Goal: Entertainment & Leisure: Consume media (video, audio)

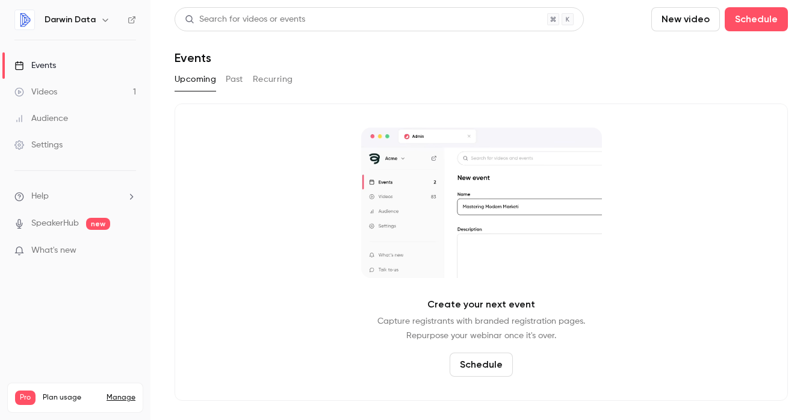
click at [58, 94] on link "Videos 1" at bounding box center [75, 92] width 150 height 26
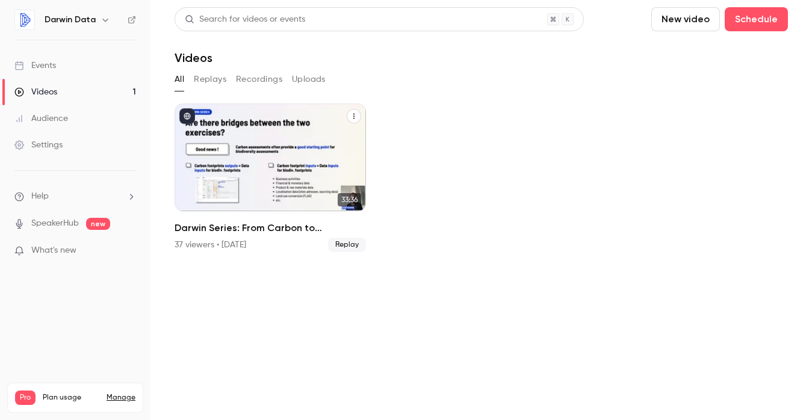
click at [258, 165] on div "Darwin Series: From Carbon to Biodiversity" at bounding box center [269, 157] width 191 height 108
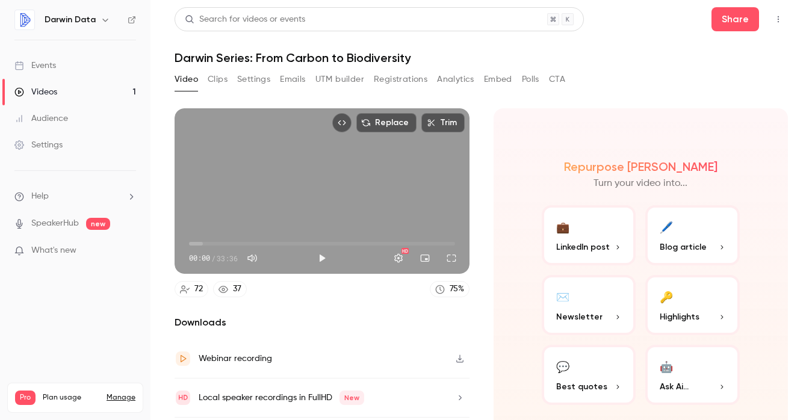
scroll to position [36, 0]
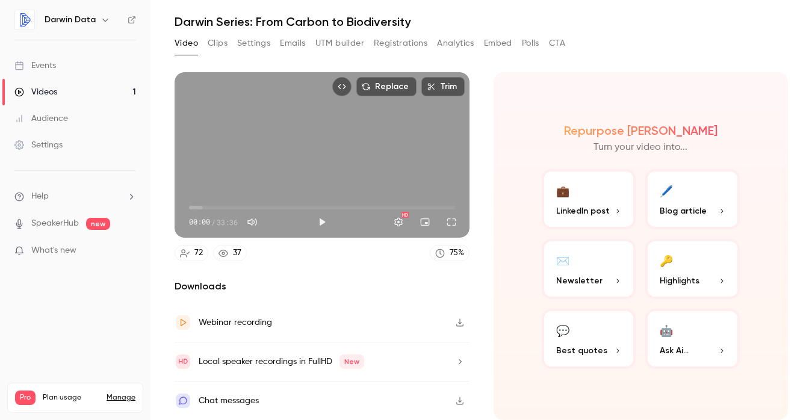
click at [460, 321] on icon "button" at bounding box center [460, 322] width 10 height 8
click at [460, 362] on icon "button" at bounding box center [459, 361] width 3 height 5
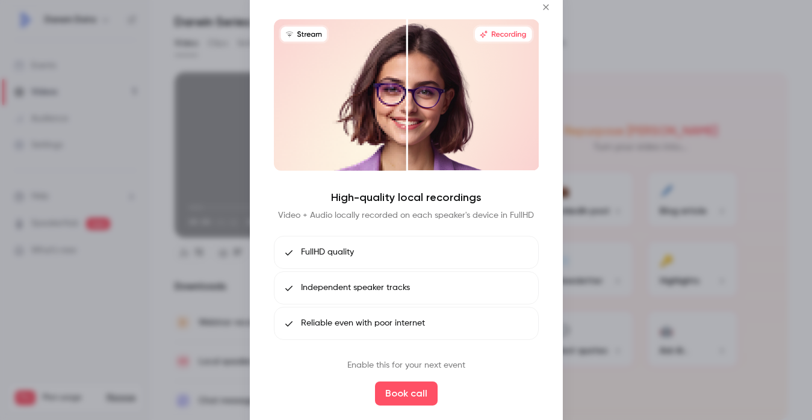
click at [203, 195] on div at bounding box center [406, 210] width 812 height 420
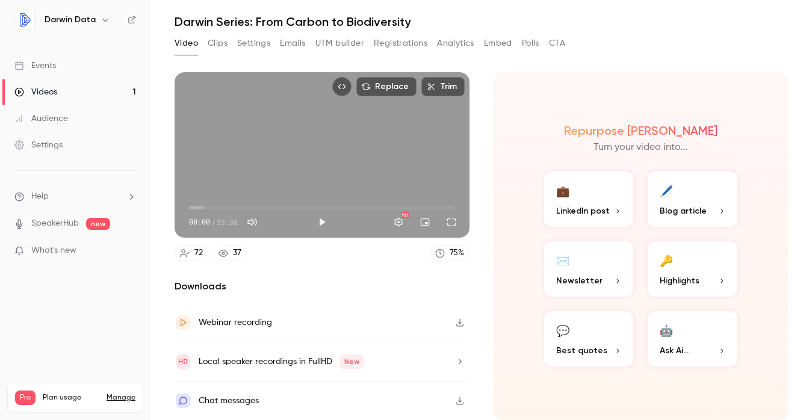
click at [187, 256] on icon at bounding box center [185, 253] width 10 height 10
